Goal: Task Accomplishment & Management: Use online tool/utility

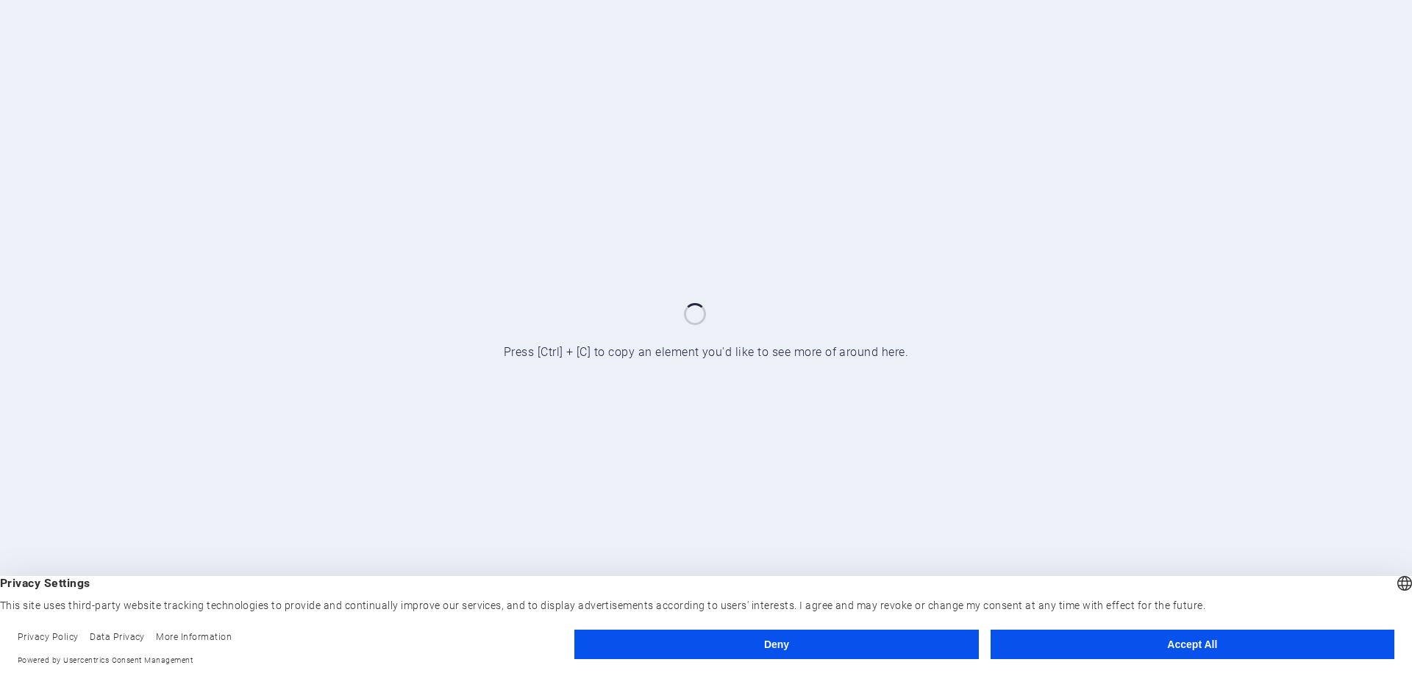
click at [1171, 646] on button "Accept All" at bounding box center [1192, 643] width 404 height 29
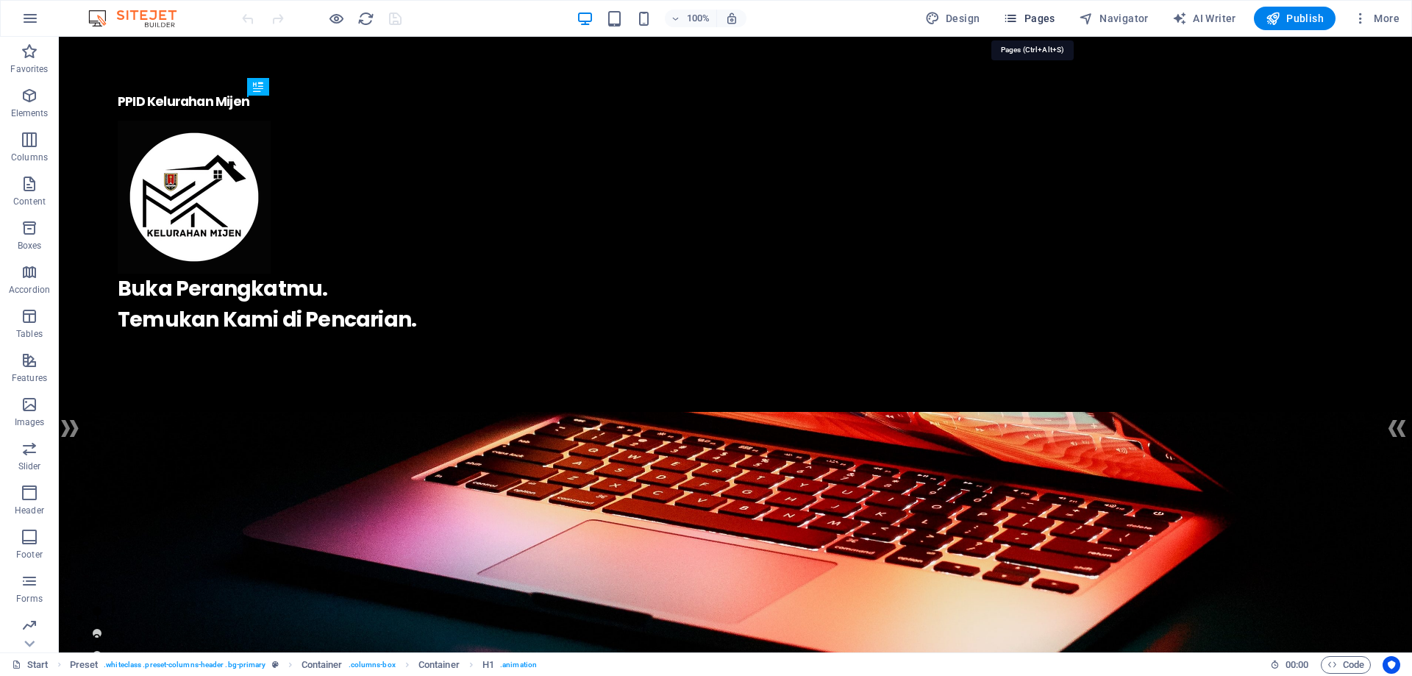
click at [1025, 19] on span "Pages" at bounding box center [1028, 18] width 51 height 15
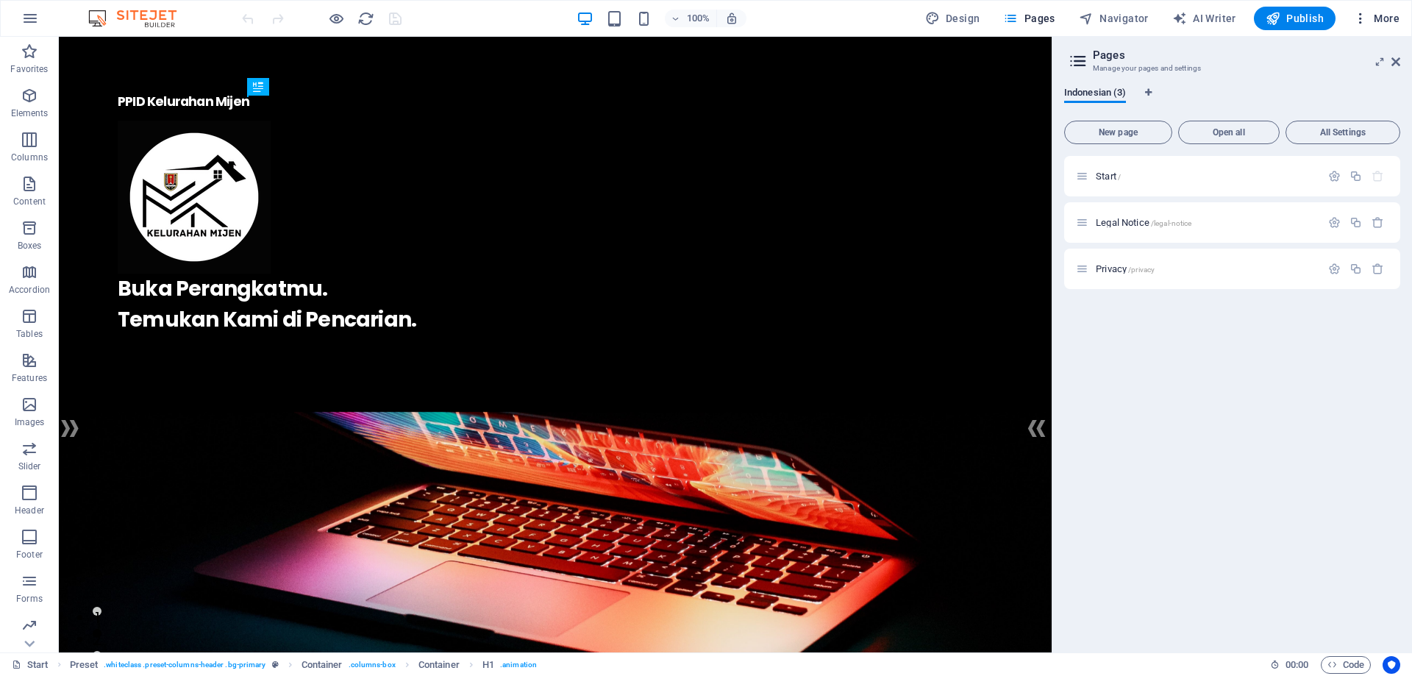
click at [1363, 17] on icon "button" at bounding box center [1360, 18] width 15 height 15
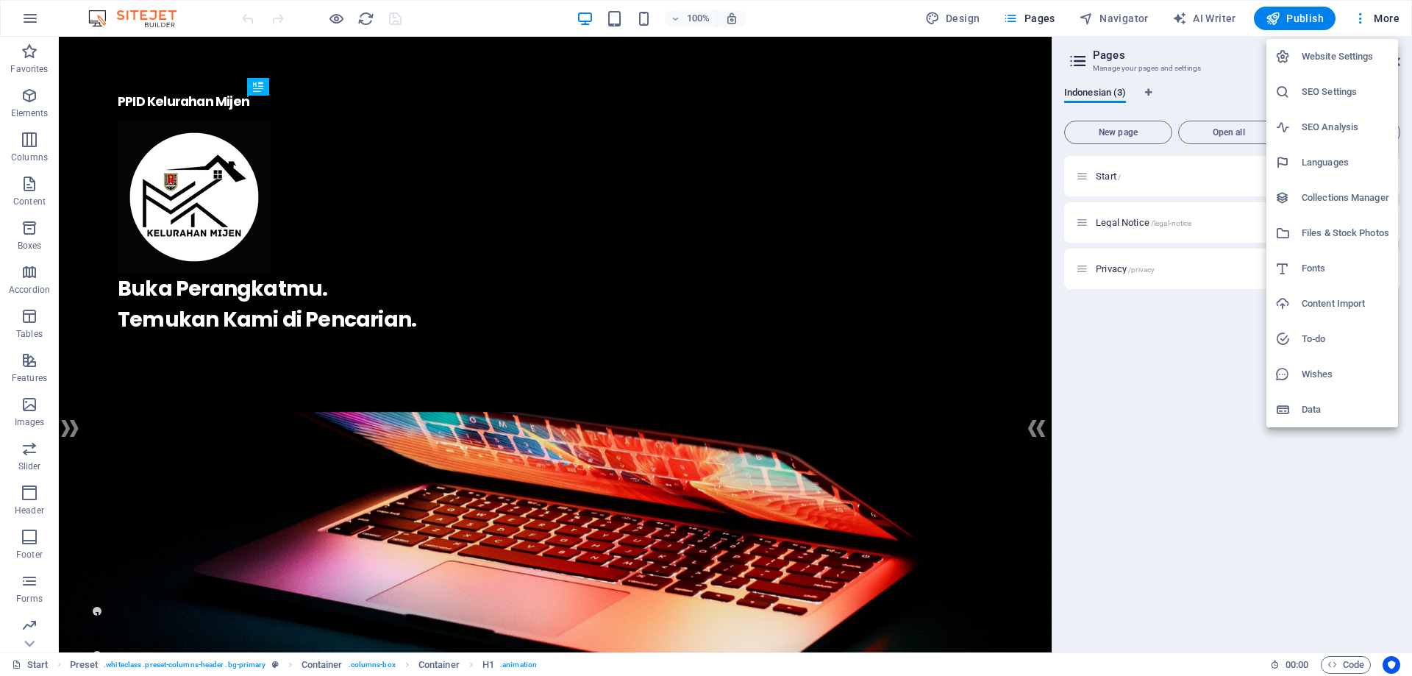
click at [1329, 59] on h6 "Website Settings" at bounding box center [1344, 57] width 87 height 18
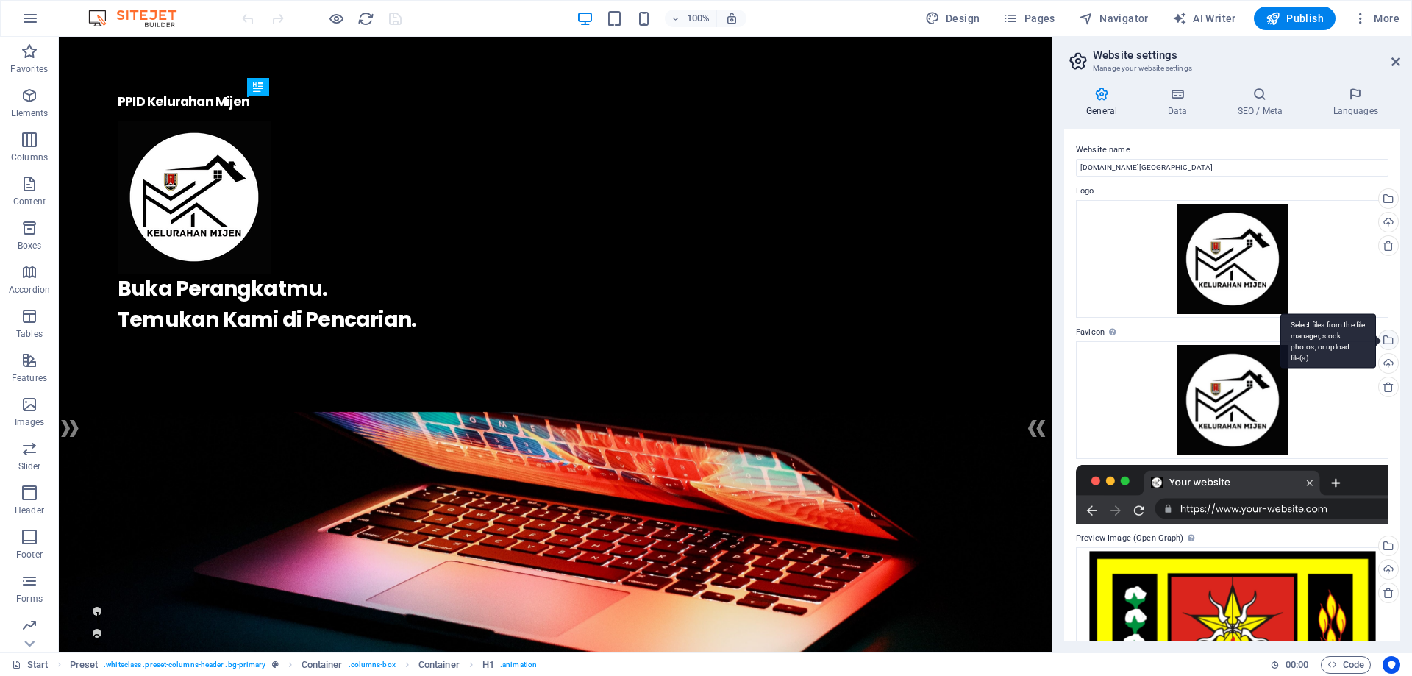
click at [1376, 345] on div "Select files from the file manager, stock photos, or upload file(s)" at bounding box center [1328, 340] width 96 height 55
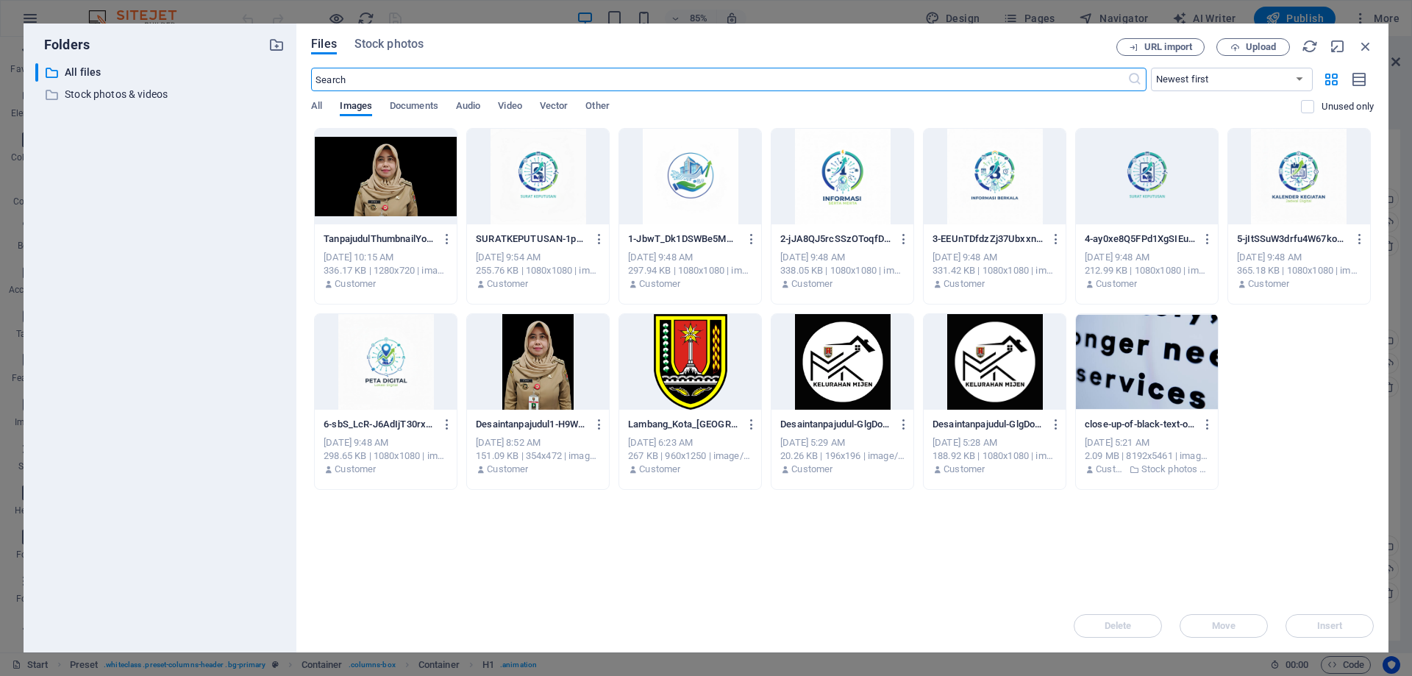
click at [725, 340] on div at bounding box center [690, 362] width 142 height 96
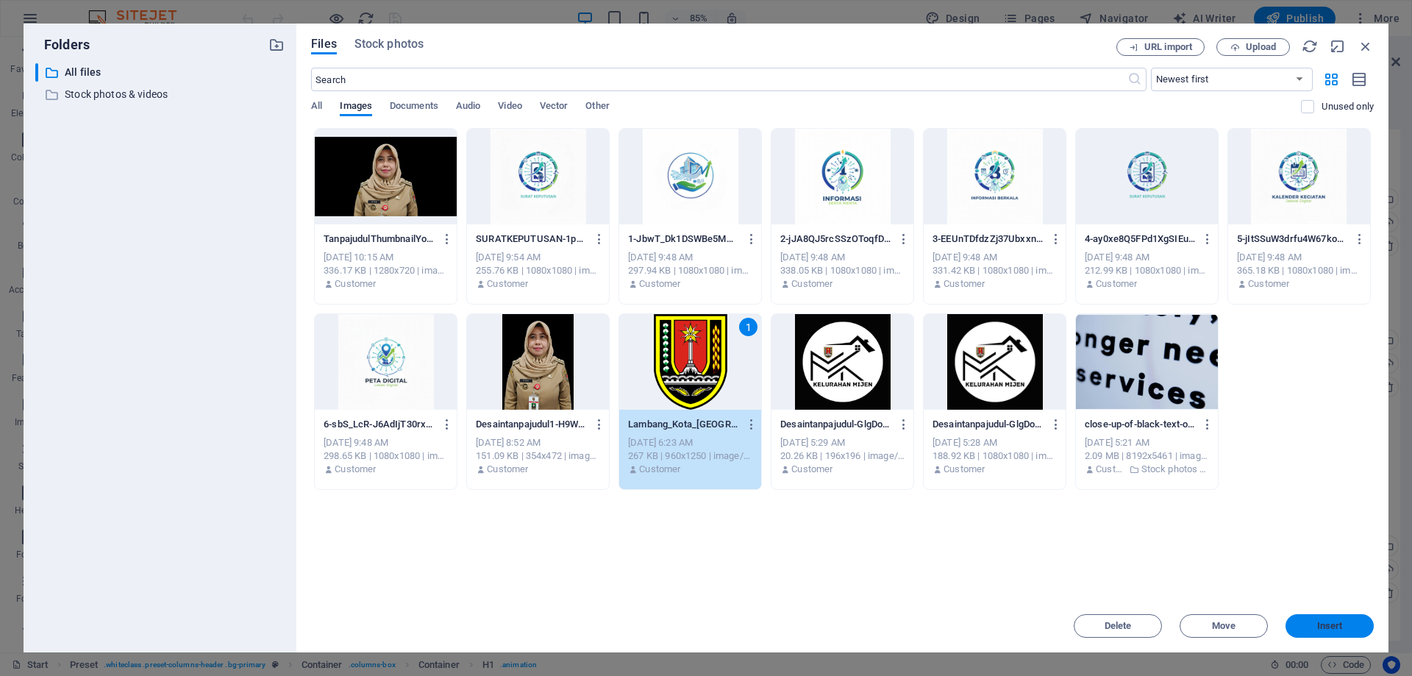
click at [1322, 615] on button "Insert" at bounding box center [1329, 626] width 88 height 24
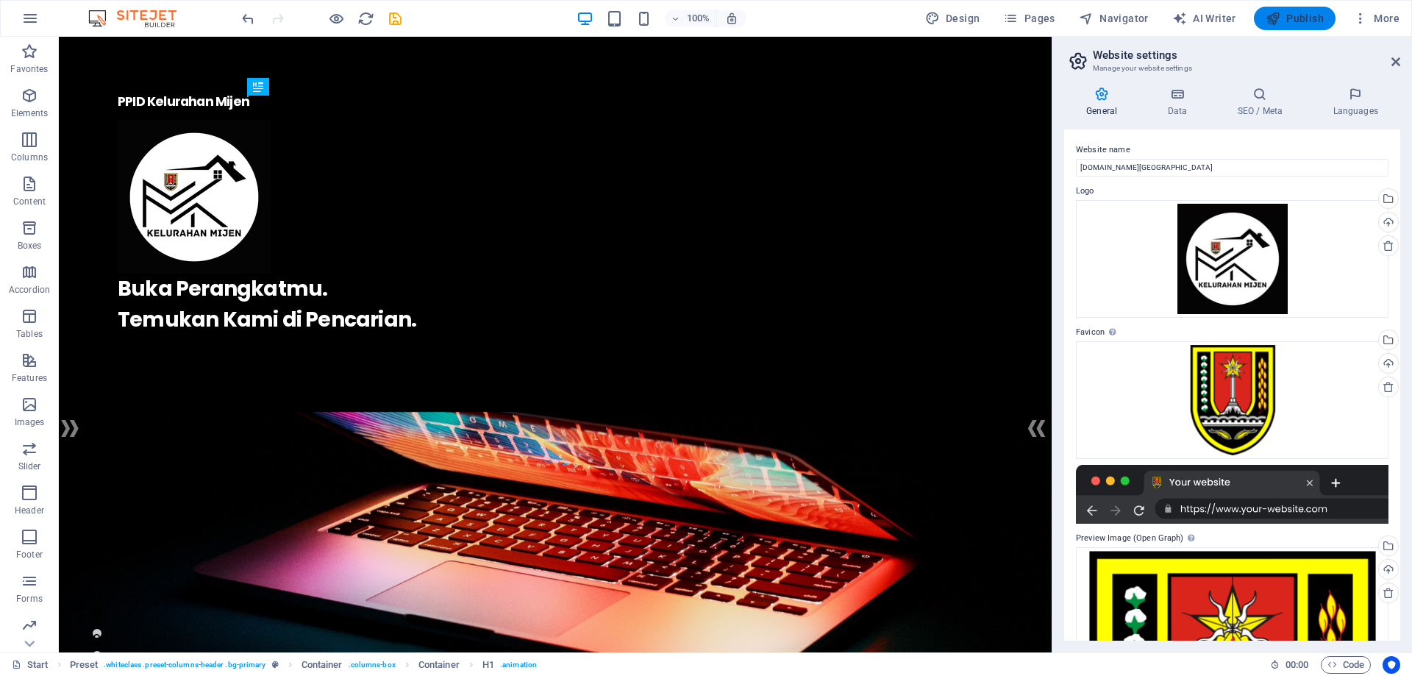
click at [1291, 12] on button "Publish" at bounding box center [1295, 19] width 82 height 24
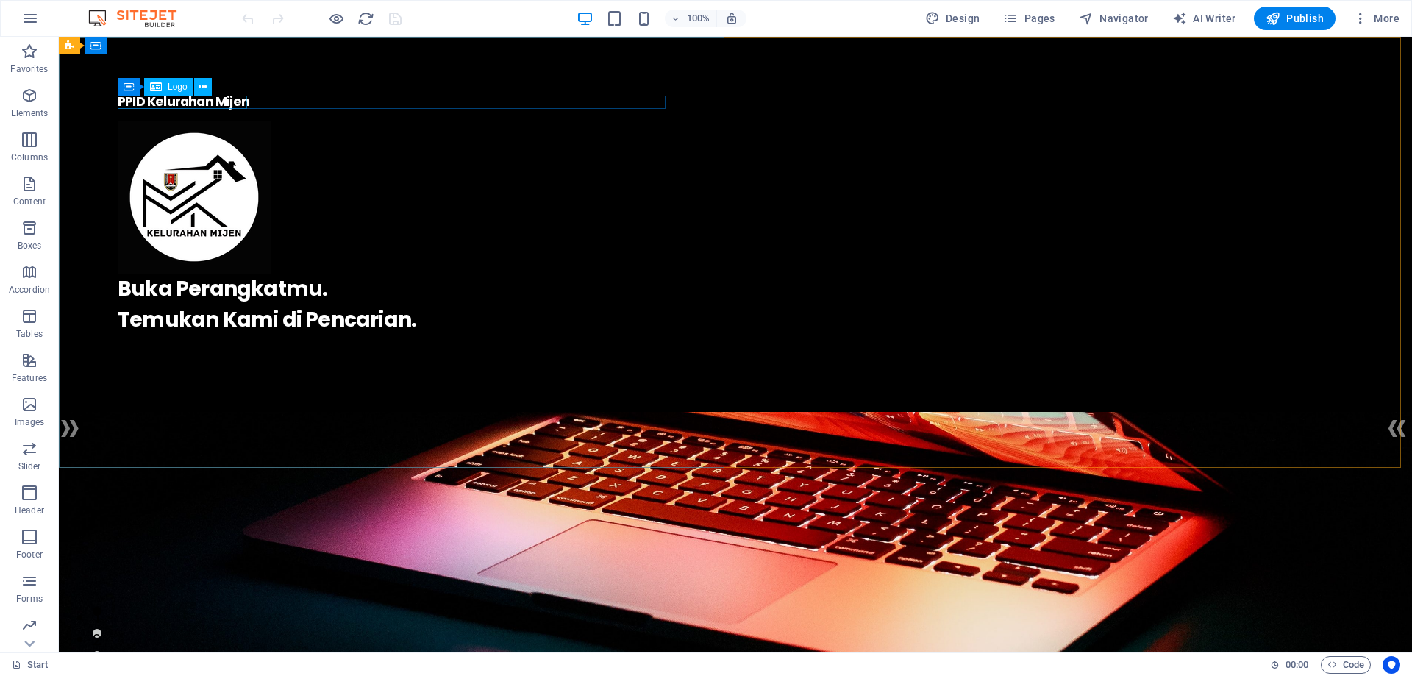
click at [170, 87] on span "Logo" at bounding box center [178, 86] width 20 height 9
click at [199, 102] on div "PPID Kelurahan Mijen" at bounding box center [735, 102] width 1235 height 13
click at [202, 87] on icon at bounding box center [203, 86] width 8 height 15
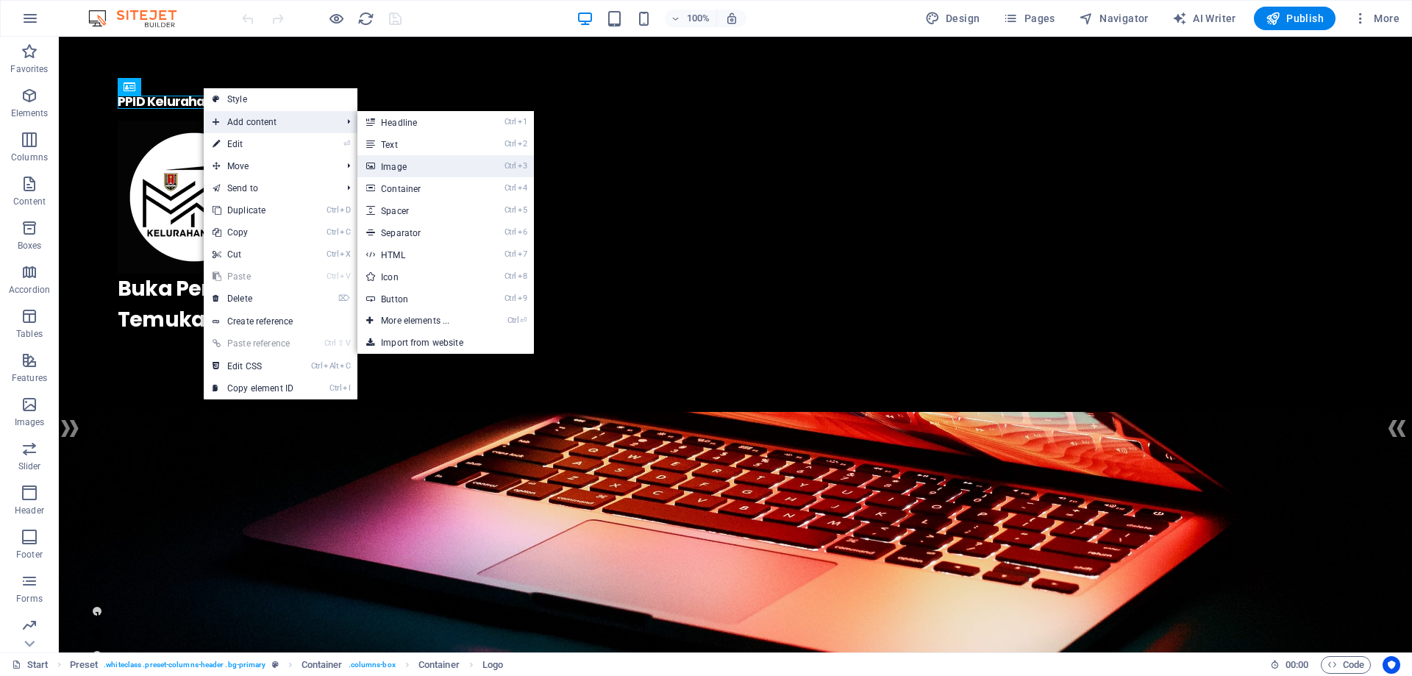
click at [424, 167] on link "Ctrl 3 Image" at bounding box center [417, 166] width 121 height 22
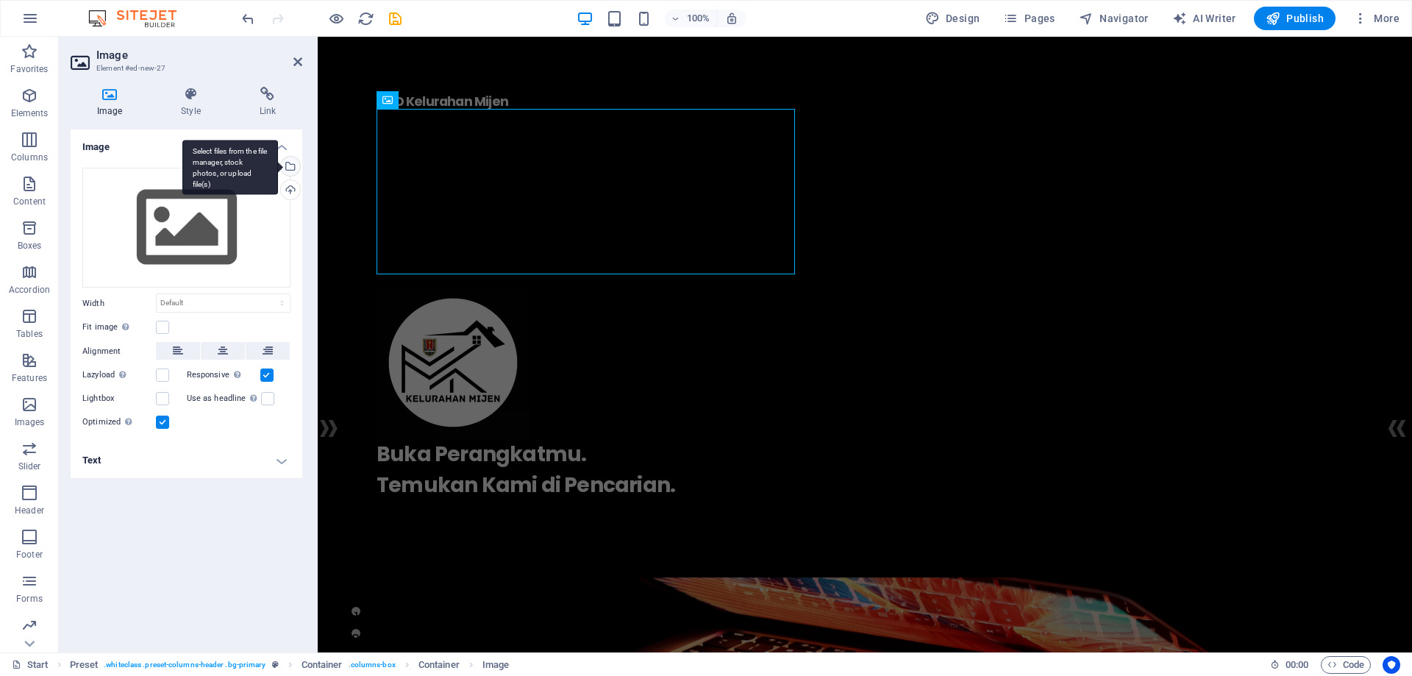
click at [292, 171] on div "Select files from the file manager, stock photos, or upload file(s)" at bounding box center [289, 168] width 22 height 22
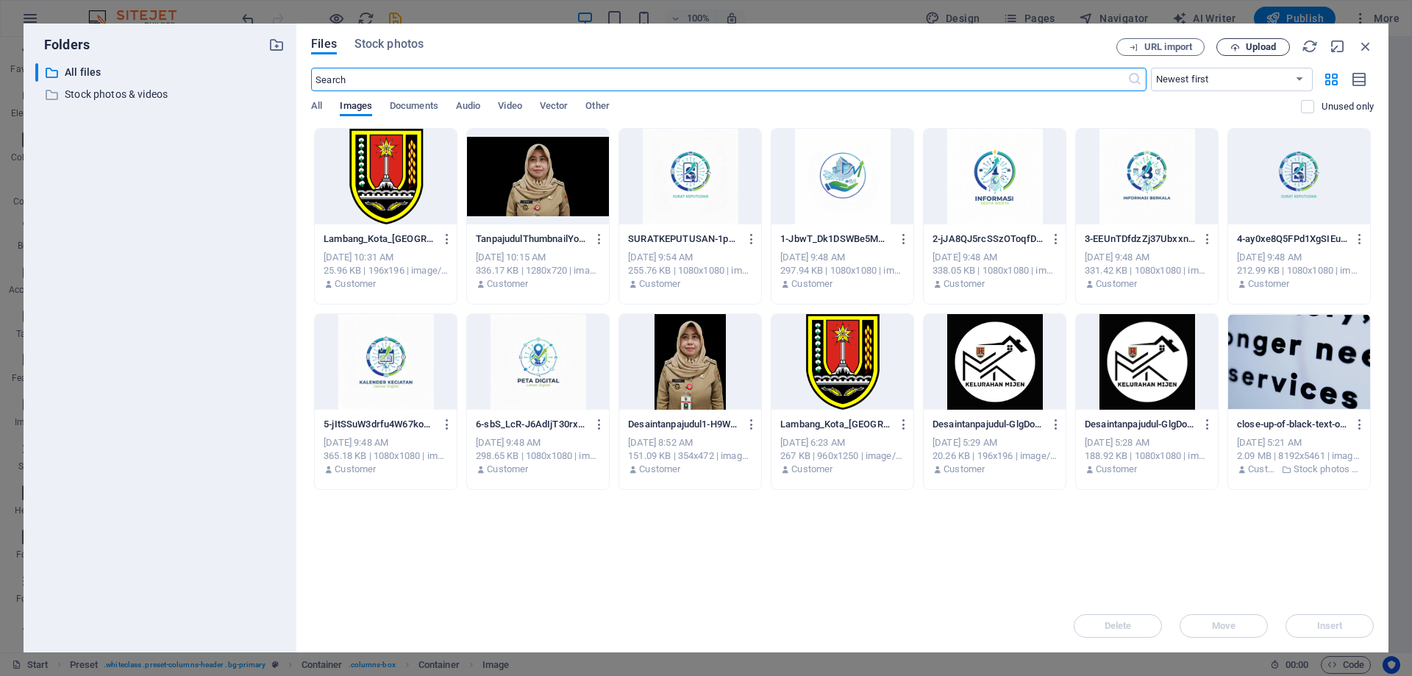
click at [1235, 41] on button "Upload" at bounding box center [1253, 47] width 74 height 18
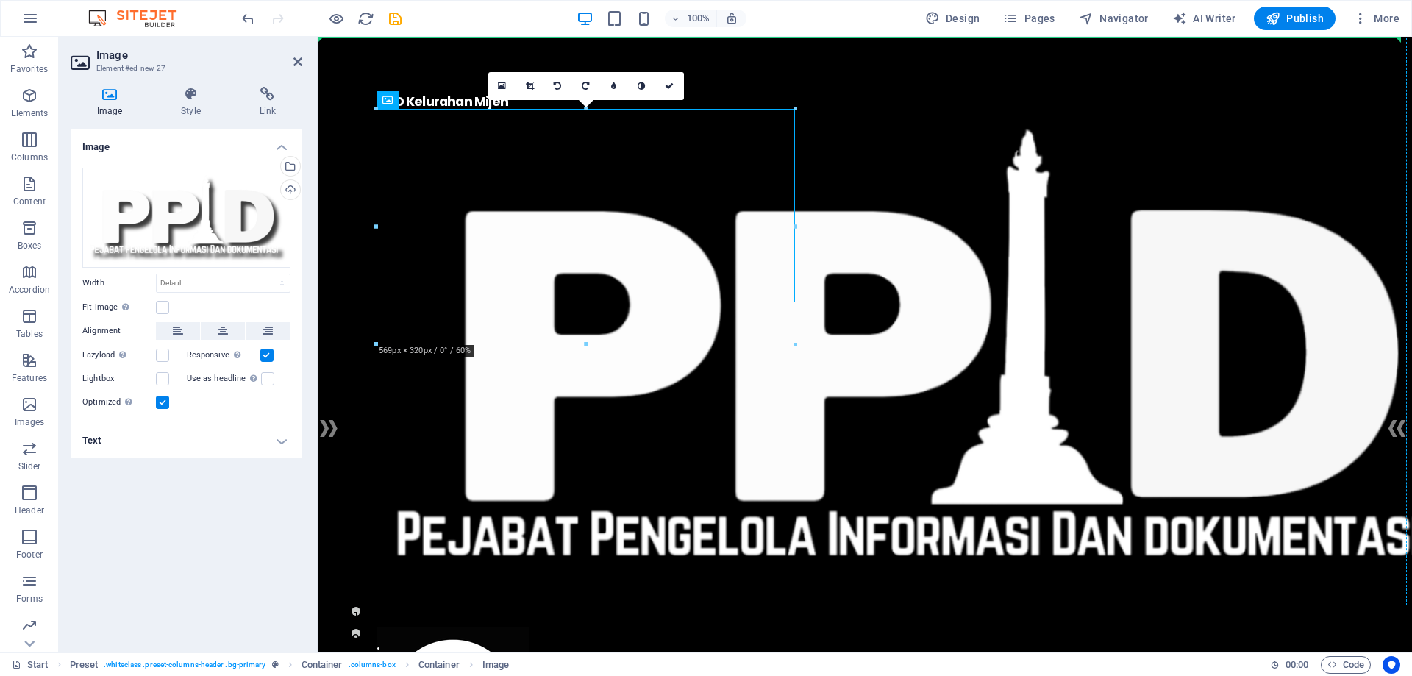
drag, startPoint x: 564, startPoint y: 215, endPoint x: 516, endPoint y: 71, distance: 151.1
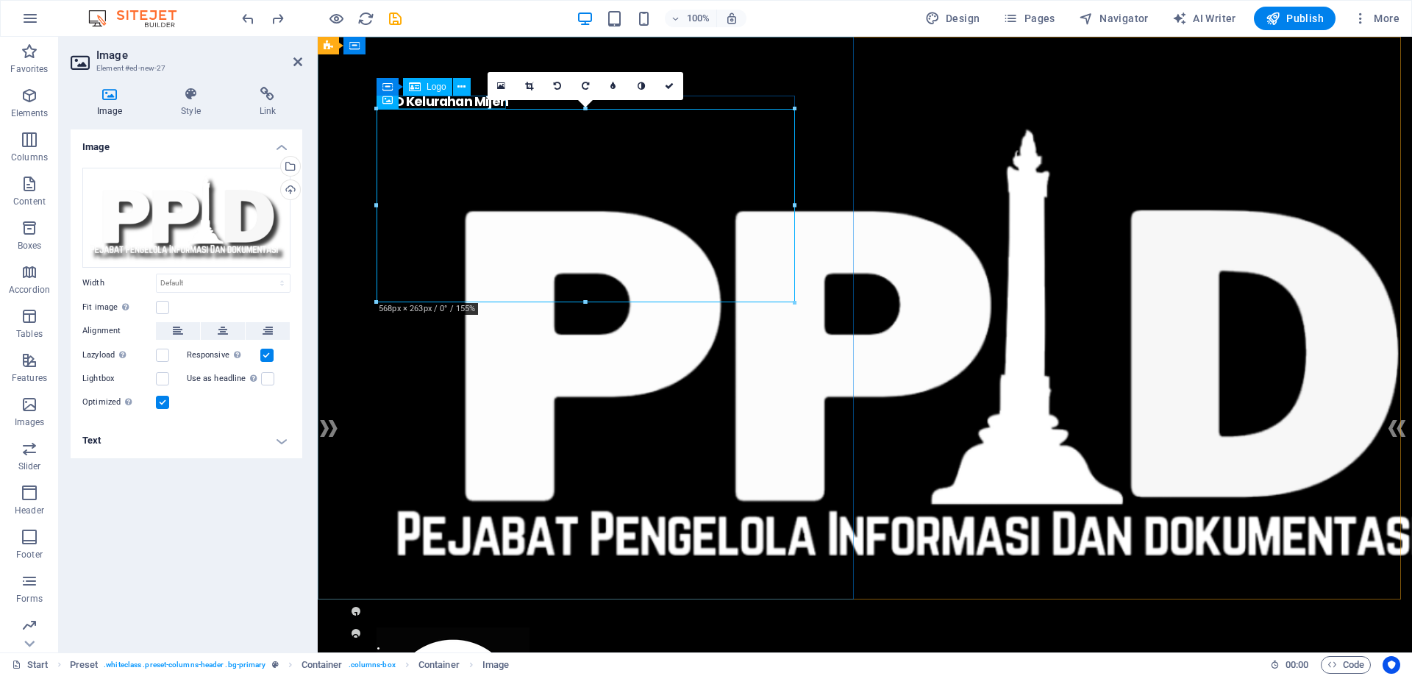
click at [465, 101] on div "PPID Kelurahan Mijen" at bounding box center [864, 102] width 976 height 13
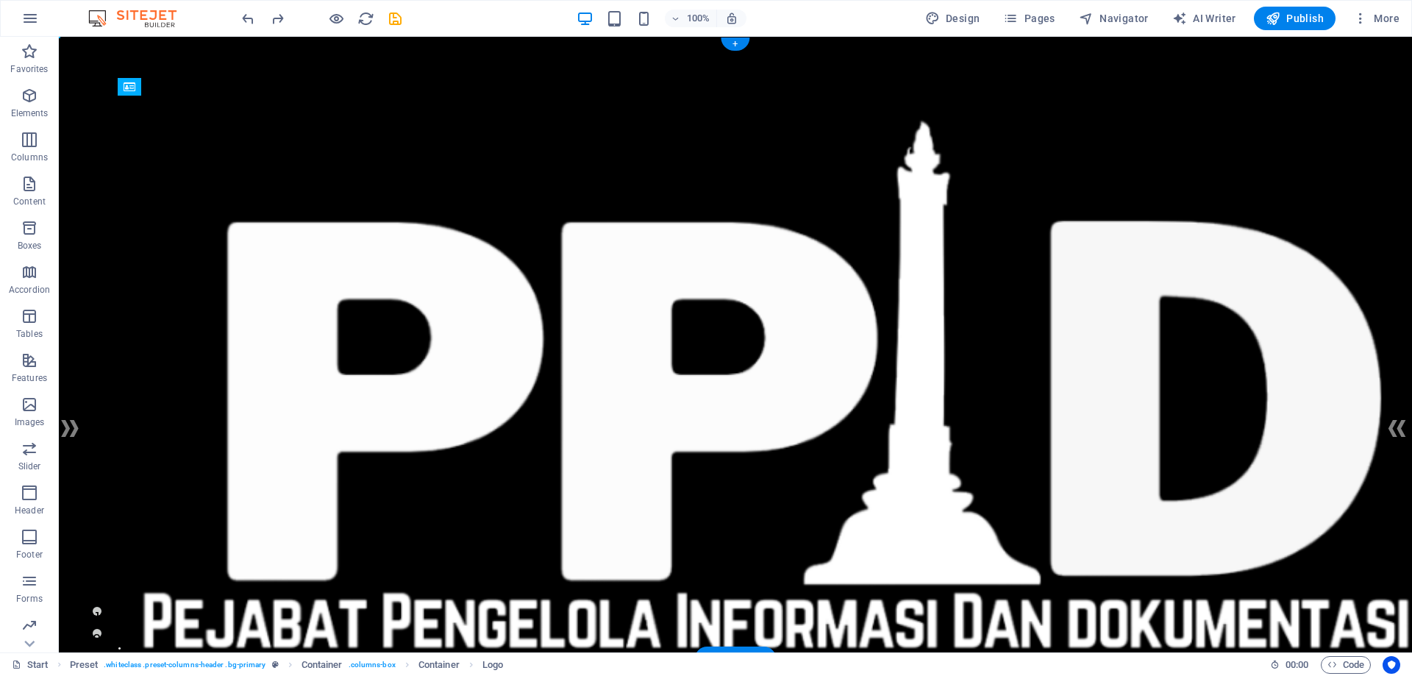
drag, startPoint x: 226, startPoint y: 100, endPoint x: 237, endPoint y: 358, distance: 258.3
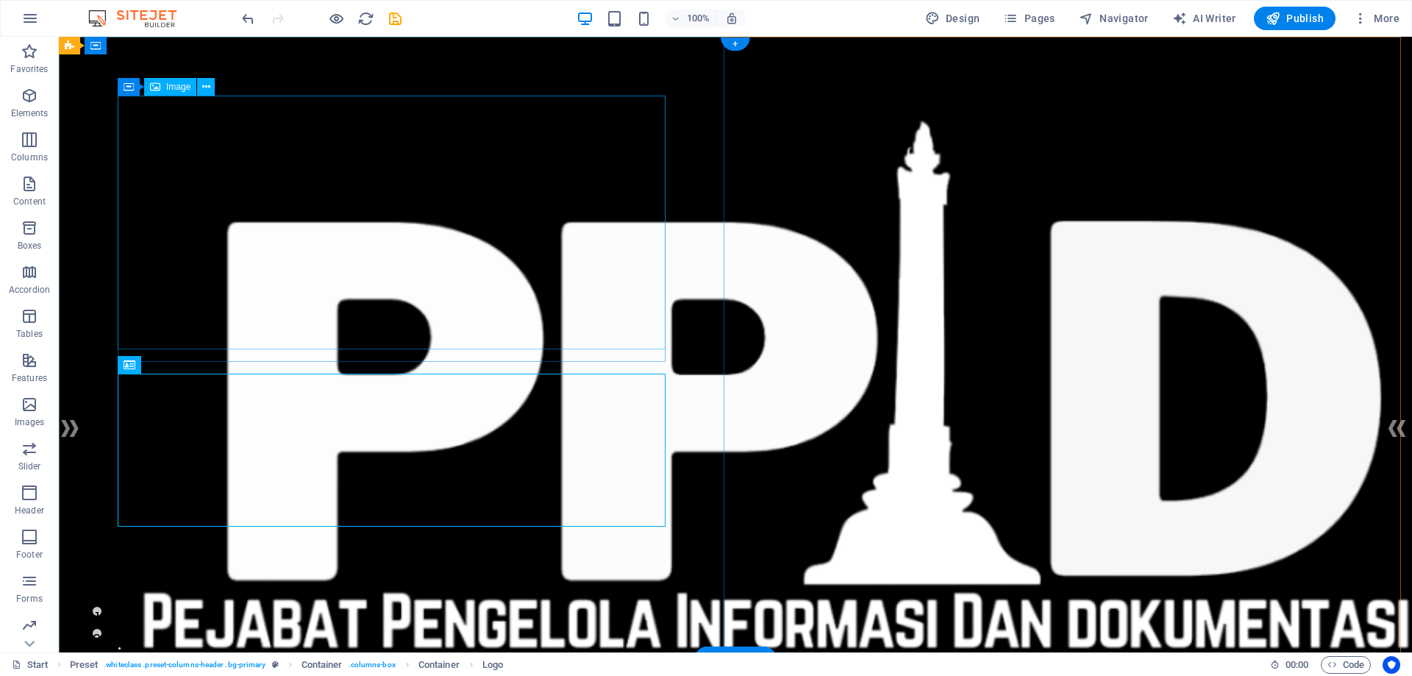
click at [431, 232] on figure at bounding box center [735, 409] width 1235 height 626
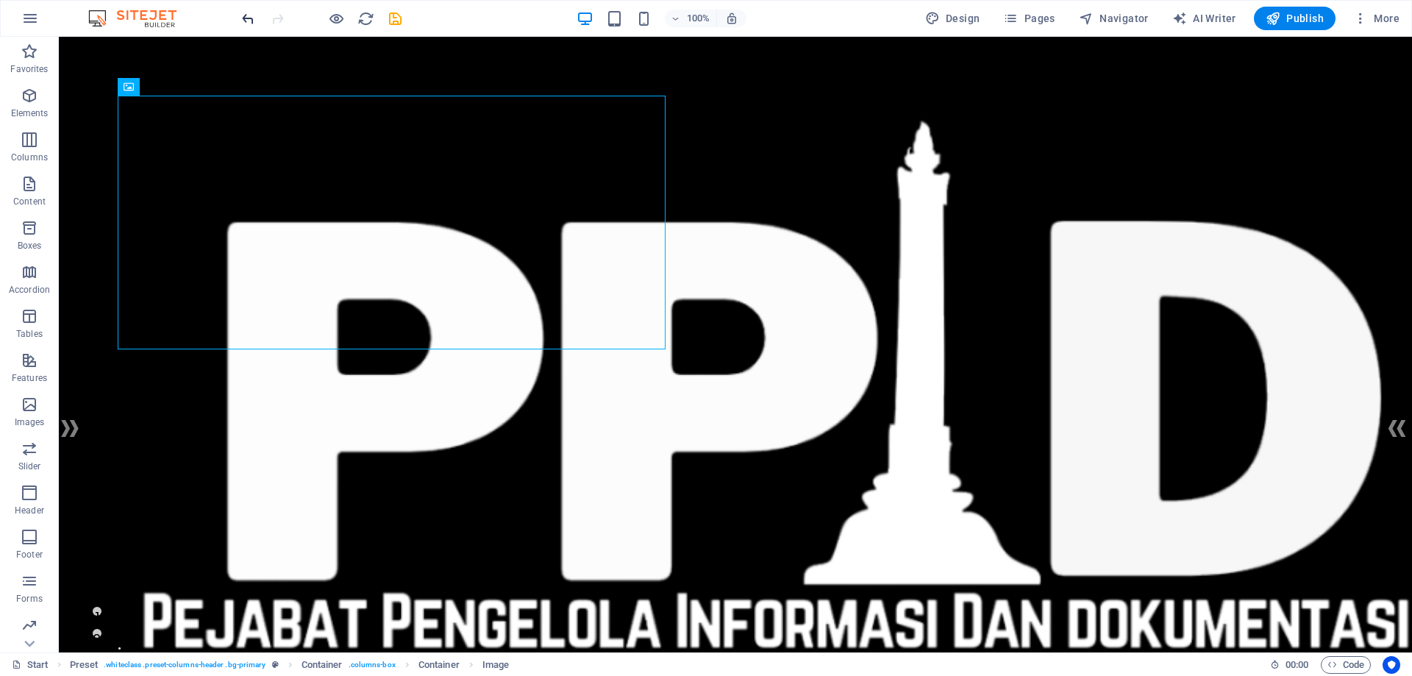
click at [241, 15] on icon "undo" at bounding box center [248, 18] width 17 height 17
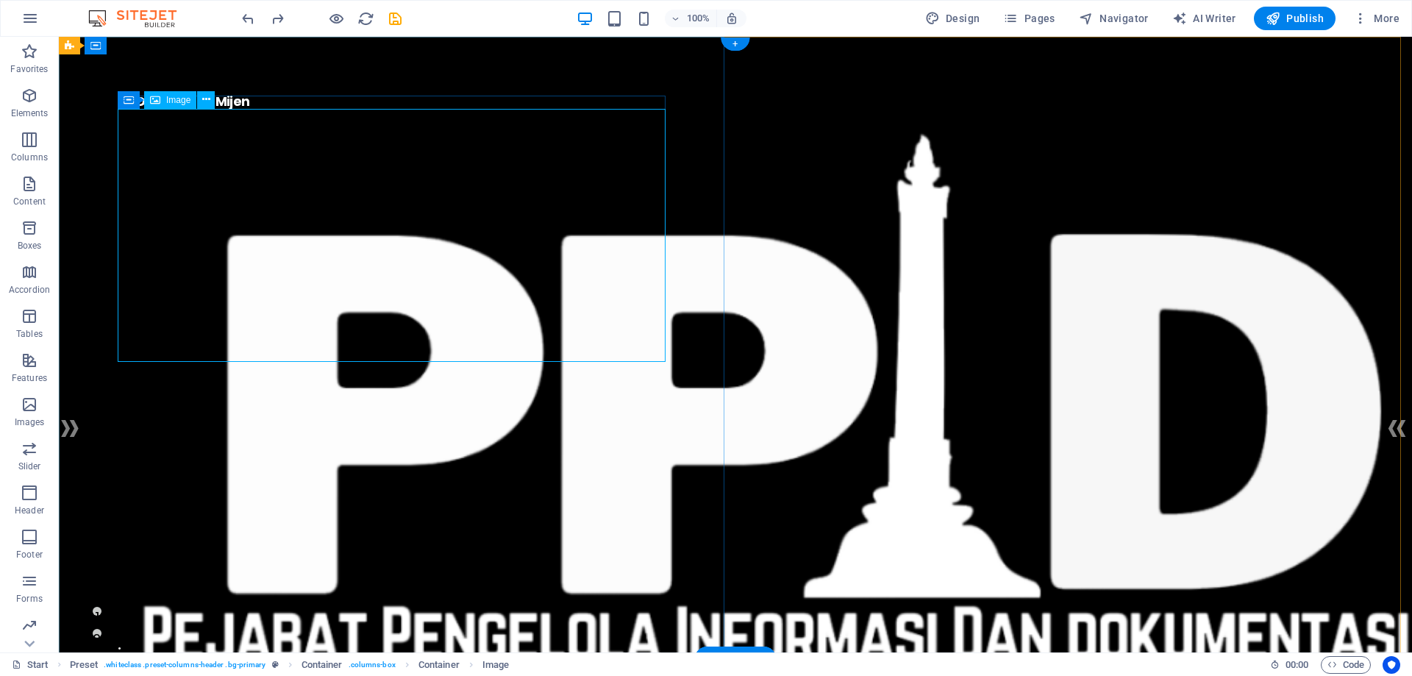
click at [372, 261] on figure at bounding box center [735, 422] width 1235 height 626
click at [1303, 24] on span "Publish" at bounding box center [1294, 18] width 58 height 15
